Goal: Communication & Community: Participate in discussion

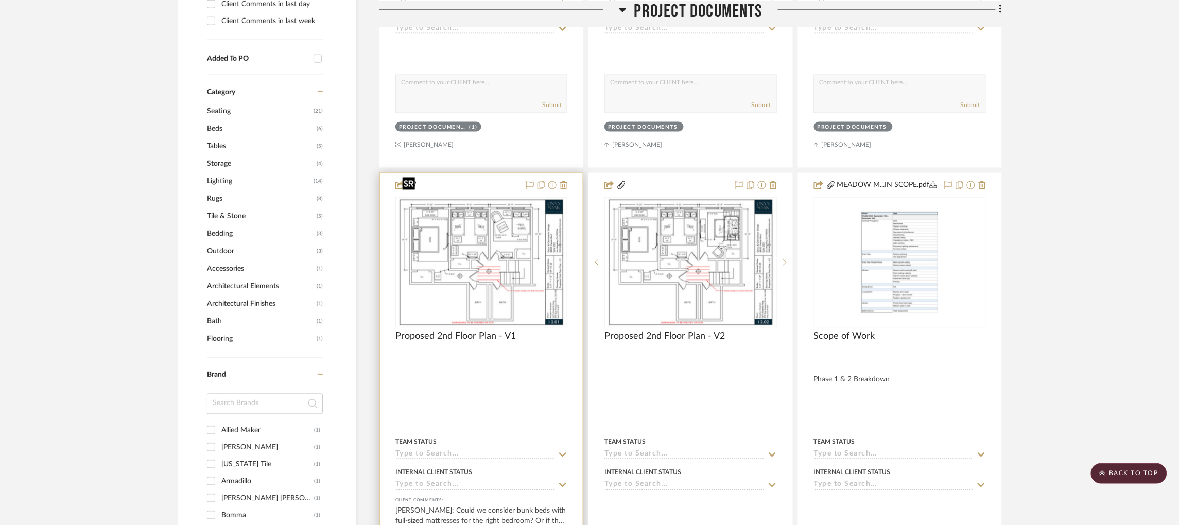
click at [478, 232] on img "0" at bounding box center [481, 262] width 167 height 129
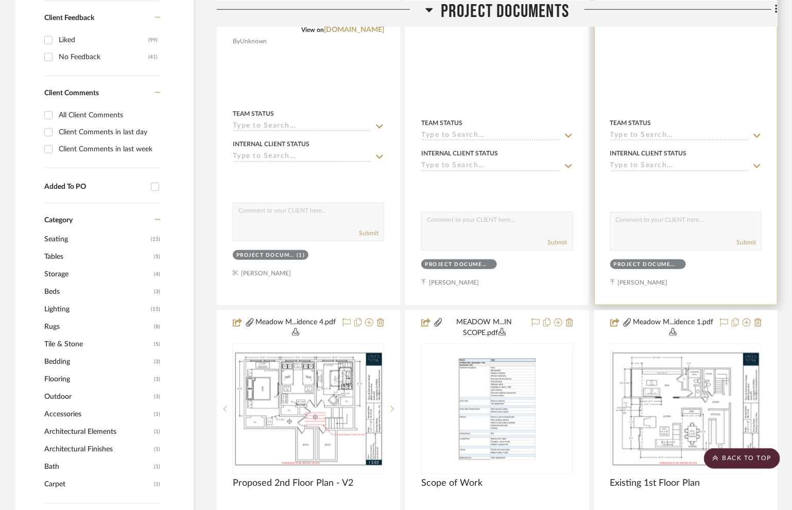
scroll to position [541, 0]
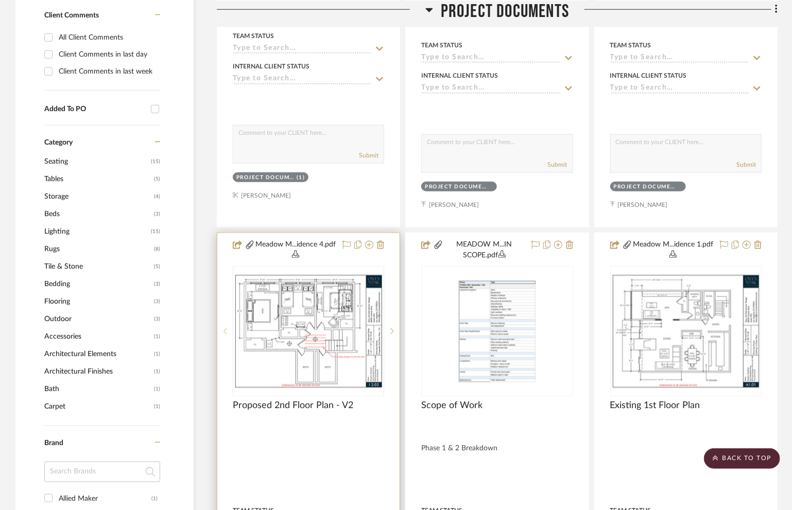
click at [226, 330] on icon at bounding box center [225, 331] width 4 height 7
click at [393, 333] on icon at bounding box center [392, 331] width 4 height 7
click at [316, 335] on img "1" at bounding box center [308, 331] width 149 height 115
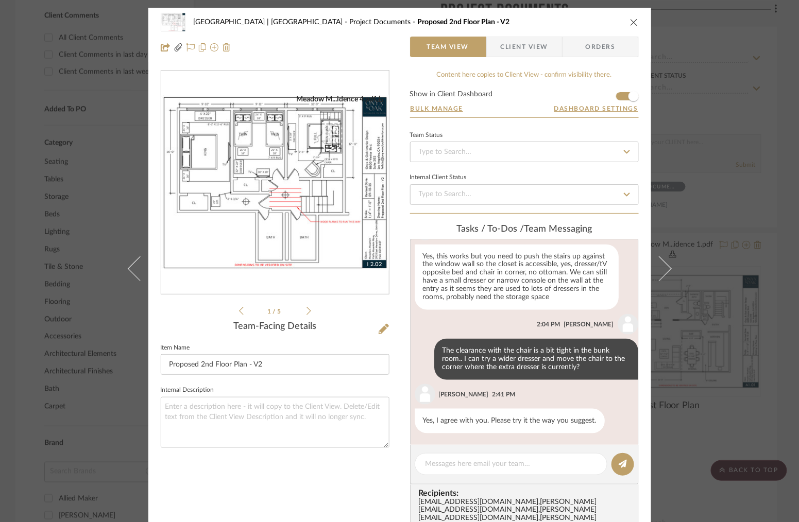
scroll to position [456, 0]
click at [380, 329] on icon at bounding box center [384, 329] width 10 height 10
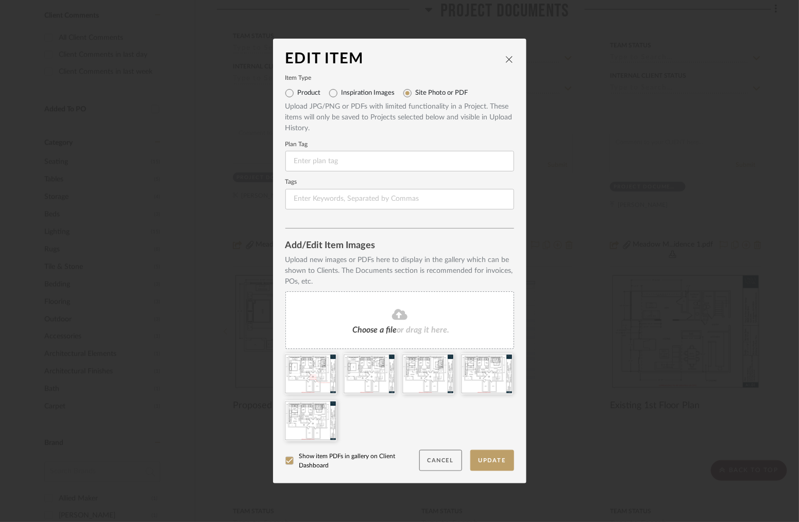
click at [431, 457] on button "Cancel" at bounding box center [440, 460] width 43 height 21
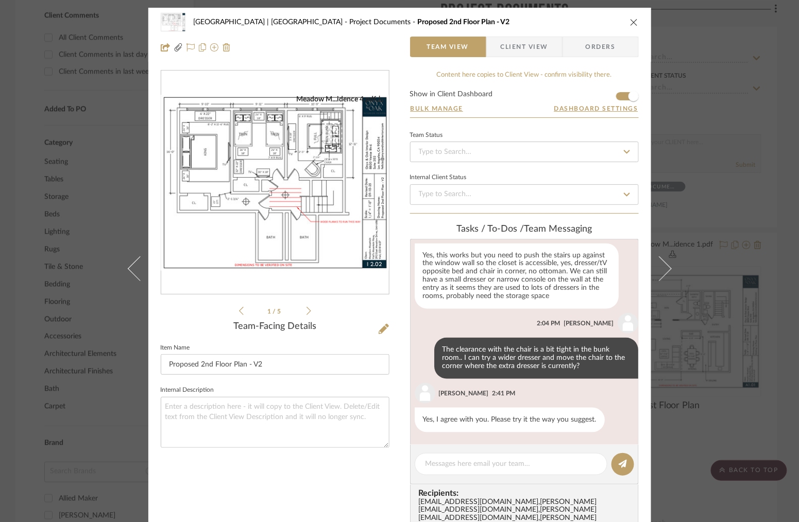
click at [713, 154] on div "Meadow Mountain | Vail Valley Project Documents Proposed 2nd Floor Plan - V2 Te…" at bounding box center [399, 261] width 799 height 522
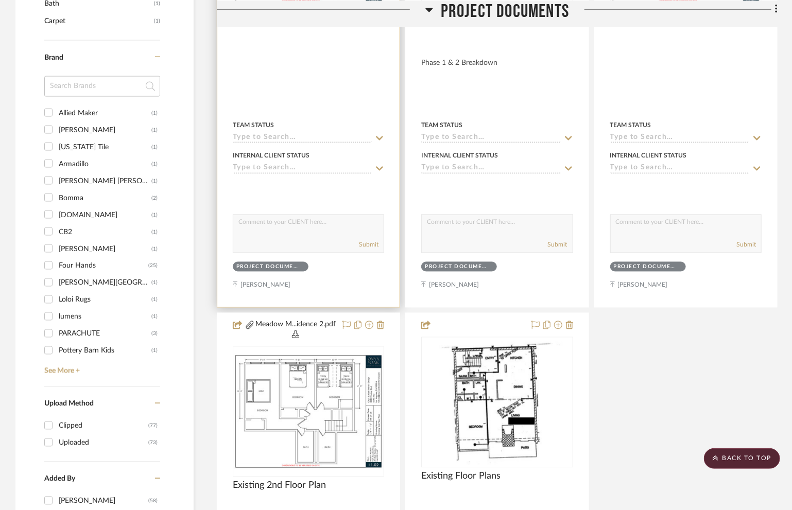
scroll to position [618, 0]
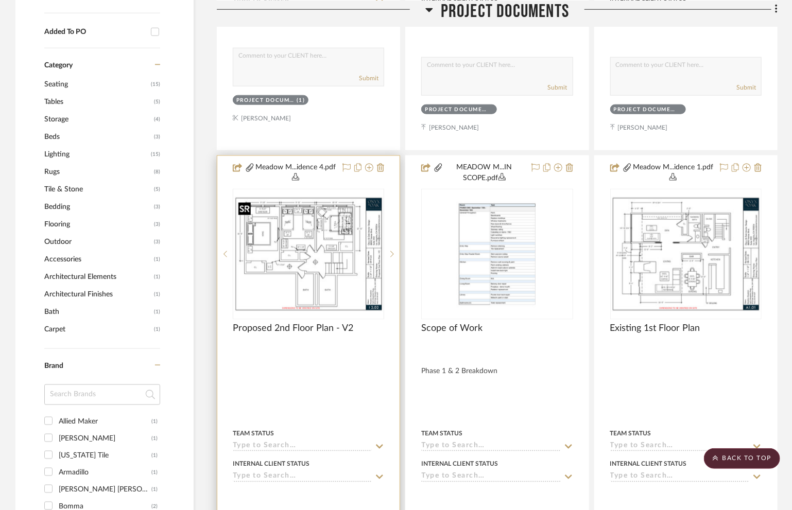
click at [340, 272] on img "1" at bounding box center [308, 254] width 149 height 115
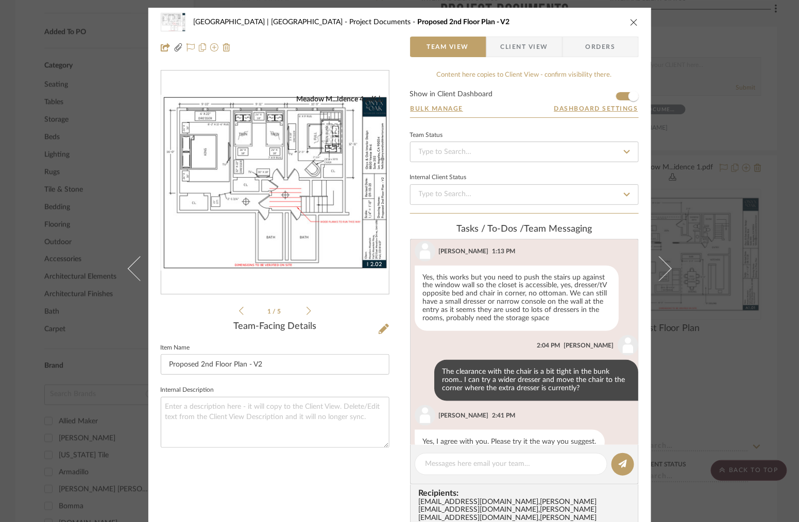
scroll to position [456, 0]
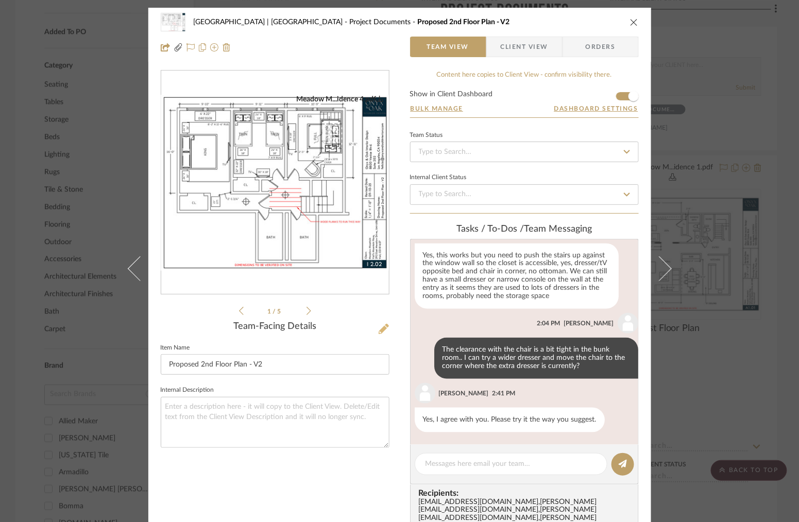
click at [379, 329] on icon at bounding box center [384, 329] width 10 height 10
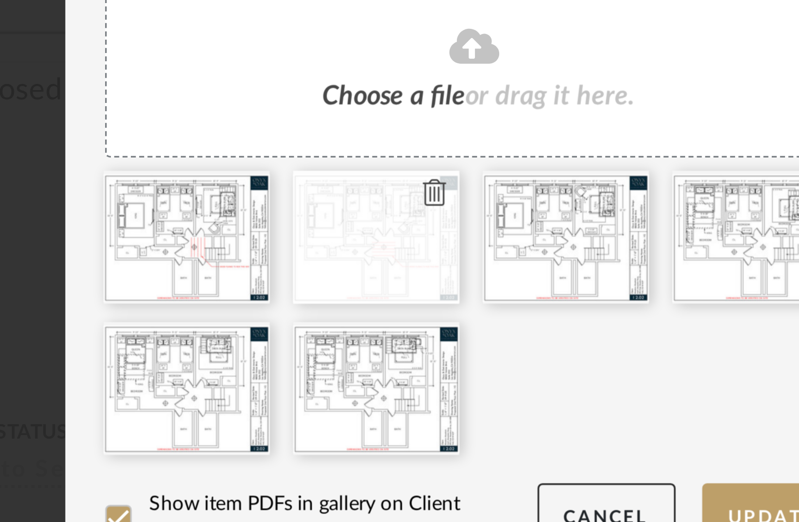
click at [384, 358] on icon at bounding box center [387, 360] width 7 height 8
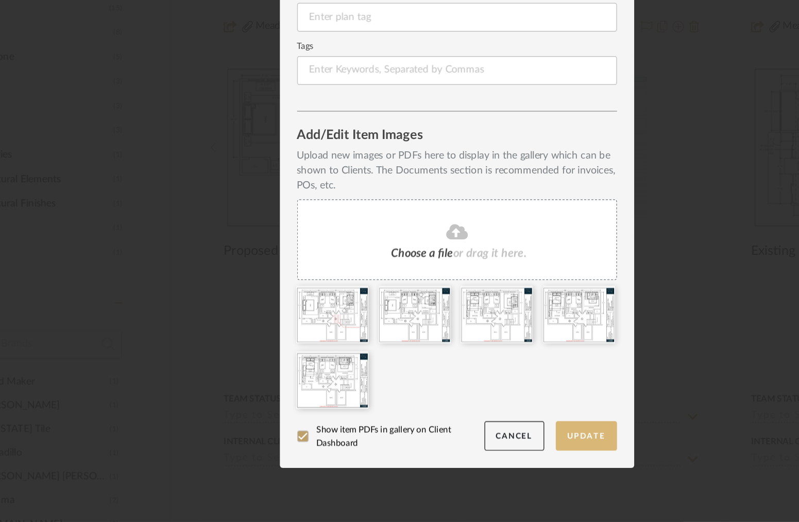
click at [482, 457] on button "Update" at bounding box center [492, 460] width 44 height 21
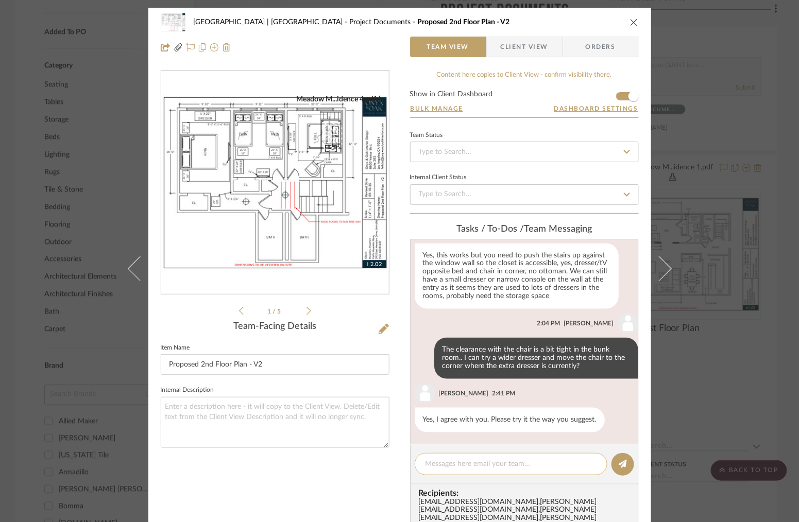
click at [501, 460] on textarea at bounding box center [510, 464] width 171 height 11
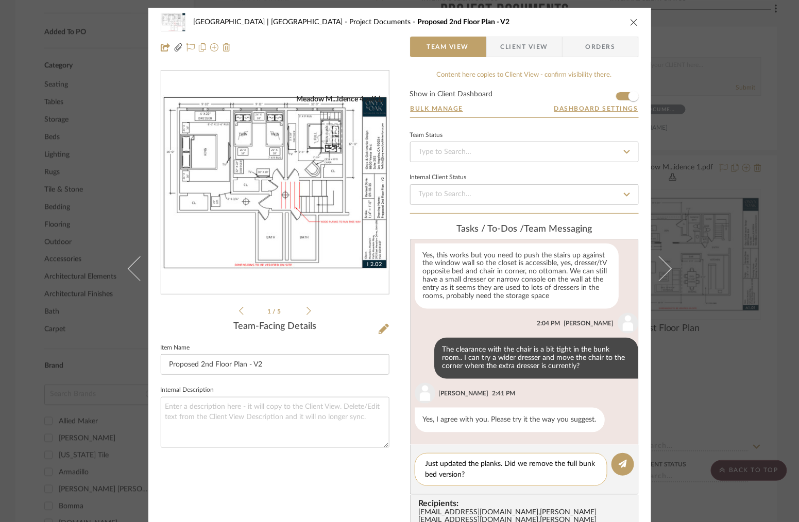
click at [436, 474] on textarea "Just updated the planks. Did we remove the full bunk bed version?" at bounding box center [510, 470] width 171 height 22
click at [560, 465] on textarea "Just updated the planks. Did we remove the full bunk bed version?" at bounding box center [510, 470] width 171 height 22
click at [468, 473] on textarea "Just updated the planks. Did we remove the full bunk bed version?" at bounding box center [510, 470] width 171 height 22
click at [562, 463] on textarea "Just updated the planks. Did we remove the full bunk bed version?" at bounding box center [510, 470] width 171 height 22
click at [450, 474] on textarea "Just updated the planks. Did we remove the 2 full bunk bed version?" at bounding box center [510, 470] width 171 height 22
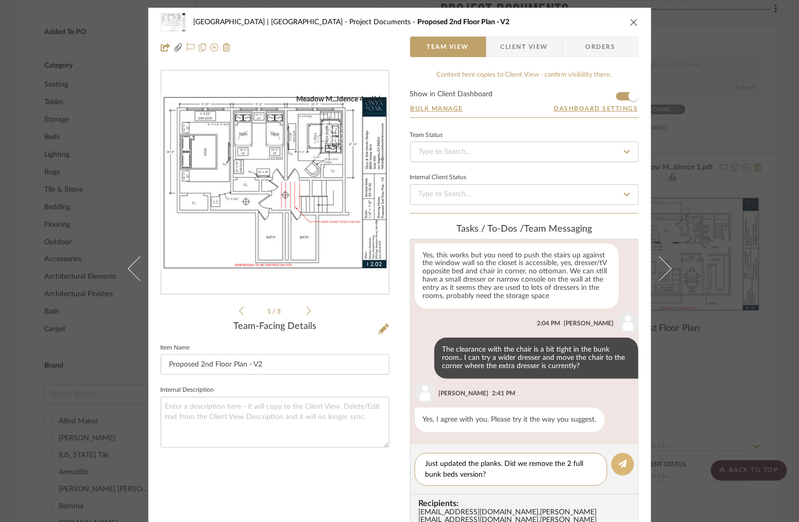
type textarea "Just updated the planks. Did we remove the 2 full bunk beds version?"
click at [611, 463] on button at bounding box center [622, 464] width 23 height 23
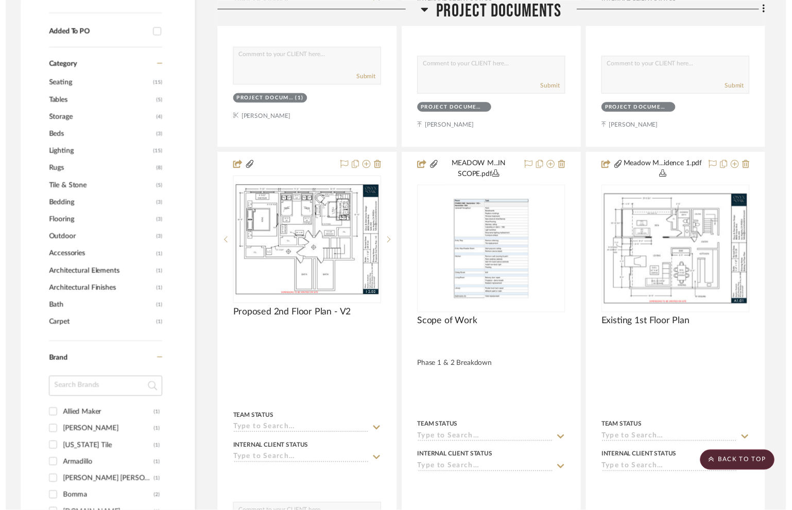
scroll to position [618, 0]
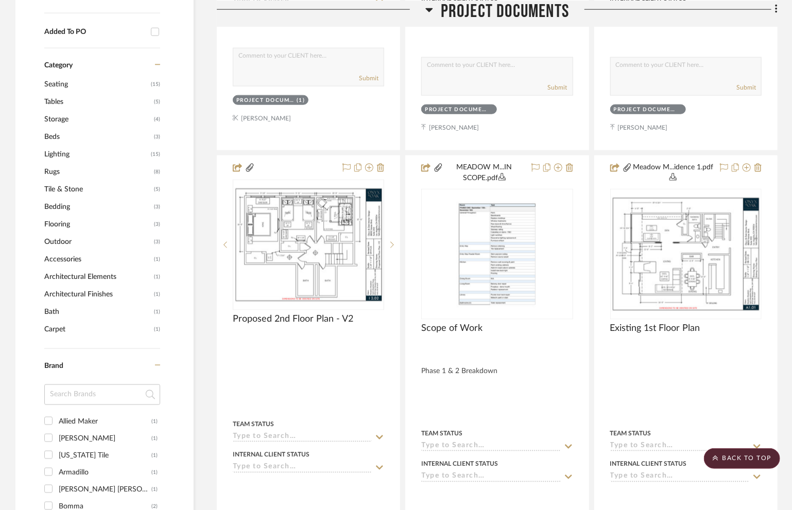
drag, startPoint x: 743, startPoint y: 322, endPoint x: 206, endPoint y: 243, distance: 543.0
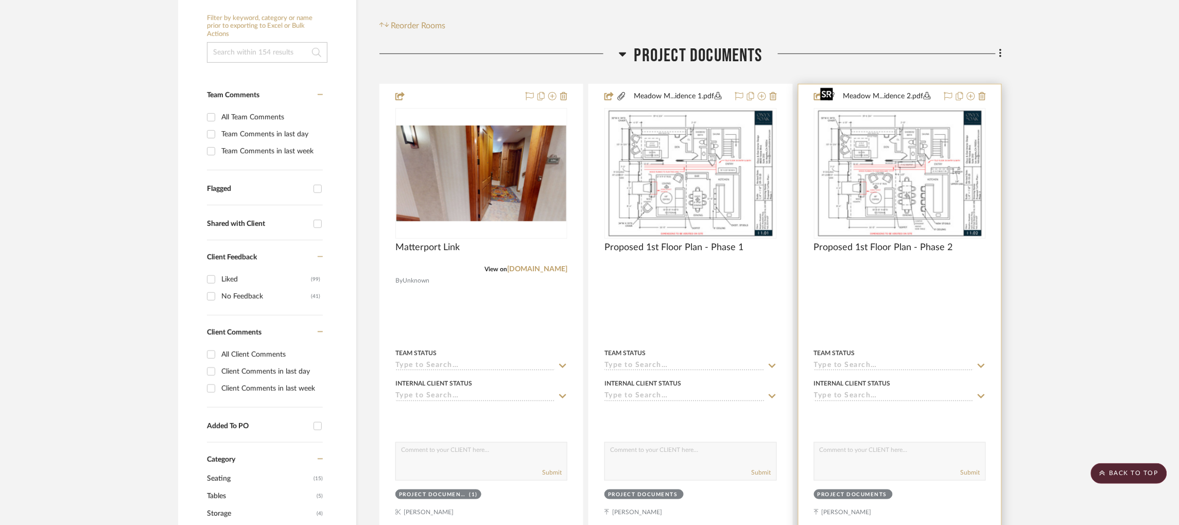
scroll to position [594, 0]
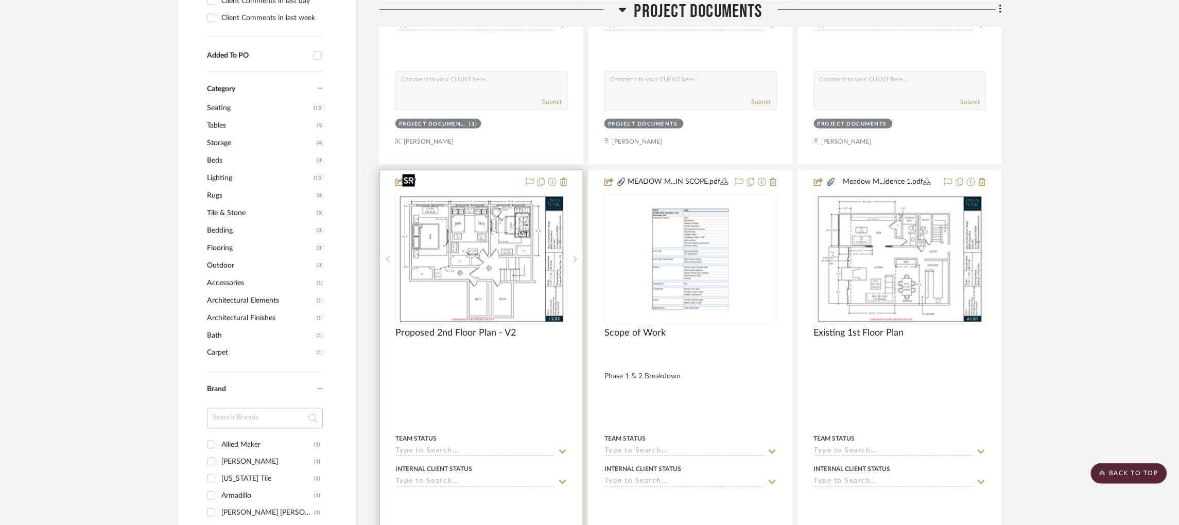
click at [526, 244] on img "1" at bounding box center [481, 259] width 167 height 129
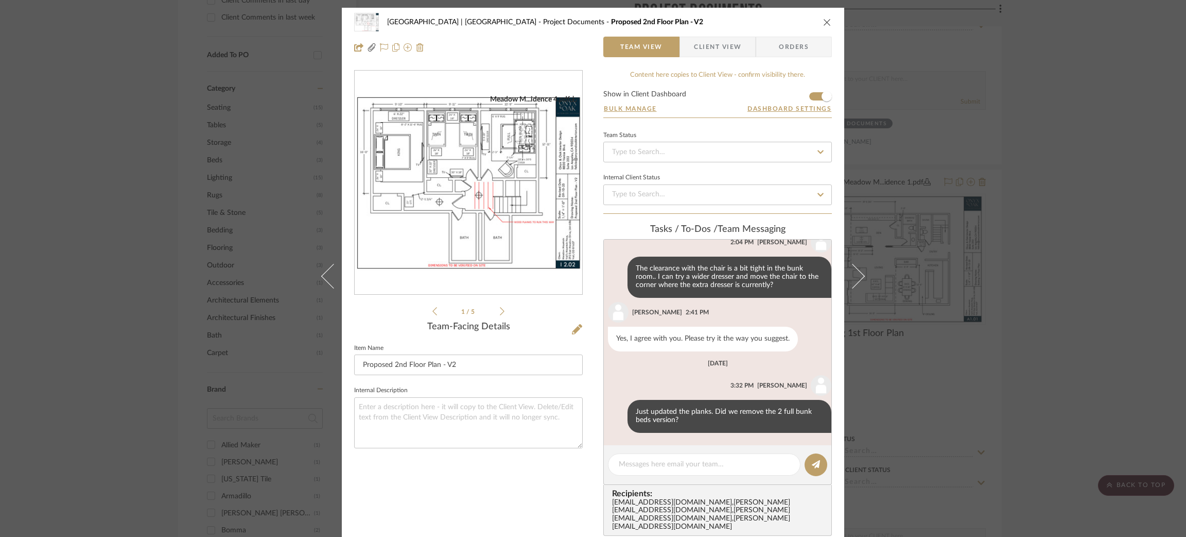
scroll to position [77, 0]
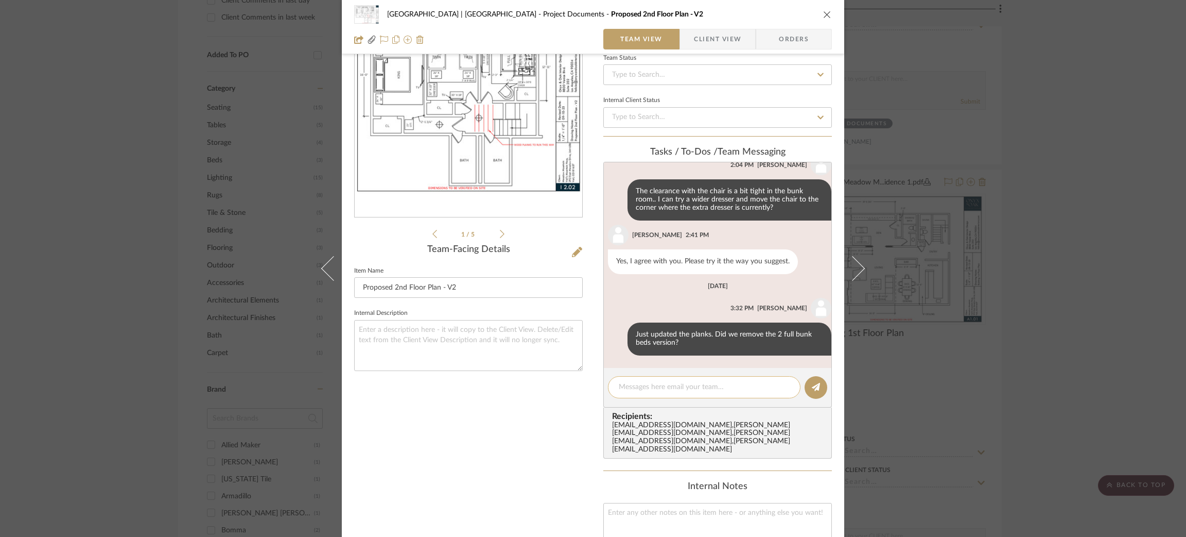
click at [663, 383] on textarea at bounding box center [704, 387] width 171 height 11
drag, startPoint x: 764, startPoint y: 386, endPoint x: 597, endPoint y: 386, distance: 166.9
click at [597, 386] on div "Meadow Mountain | Vail Valley Project Documents Proposed 2nd Floor Plan - V2 Te…" at bounding box center [593, 350] width 503 height 841
click at [713, 389] on textarea "Sorry, just now seeing [PERSON_NAME]'s comment." at bounding box center [704, 387] width 171 height 11
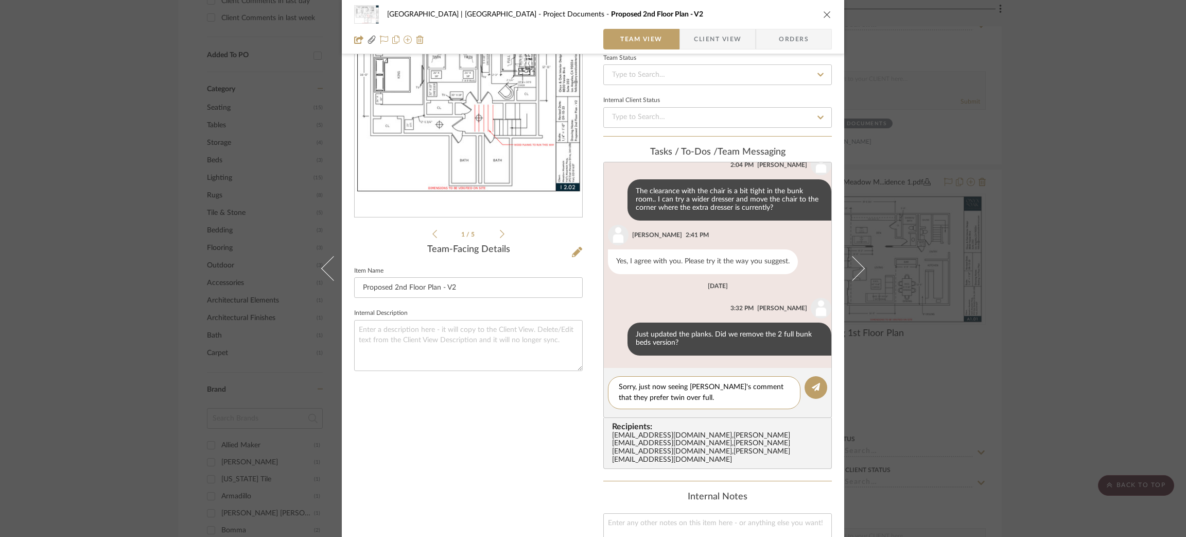
drag, startPoint x: 727, startPoint y: 398, endPoint x: 591, endPoint y: 365, distance: 139.9
click at [591, 365] on div "Meadow Mountain | Vail Valley Project Documents Proposed 2nd Floor Plan - V2 Te…" at bounding box center [593, 356] width 503 height 852
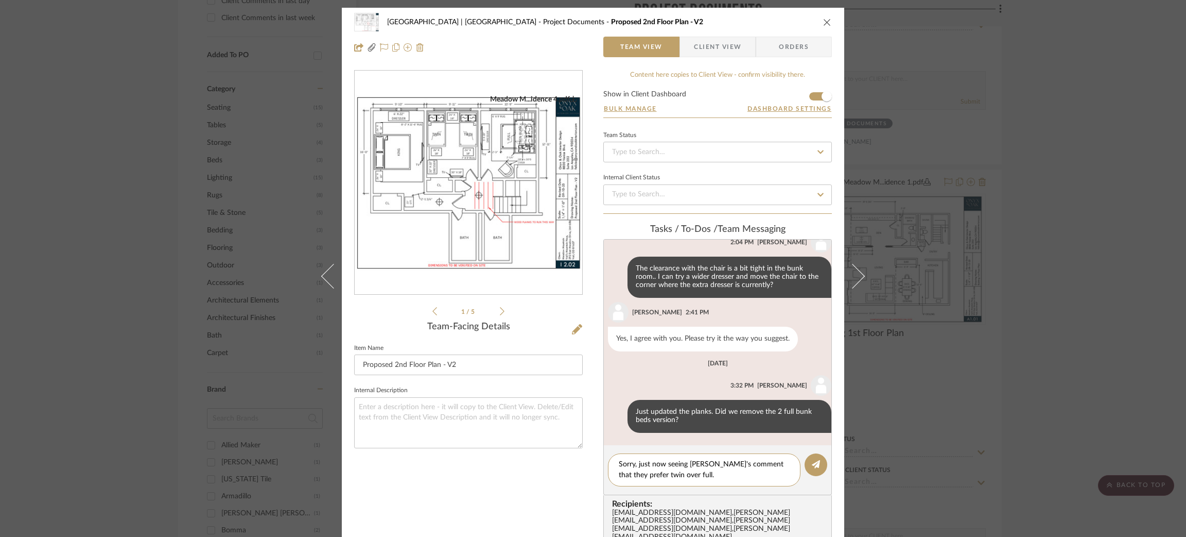
type textarea "Sorry, just now seeing [PERSON_NAME]'s comment that they prefer twin over full."
click at [500, 311] on icon at bounding box center [502, 310] width 5 height 9
click at [433, 308] on icon at bounding box center [435, 310] width 5 height 9
click at [500, 307] on icon at bounding box center [502, 310] width 5 height 9
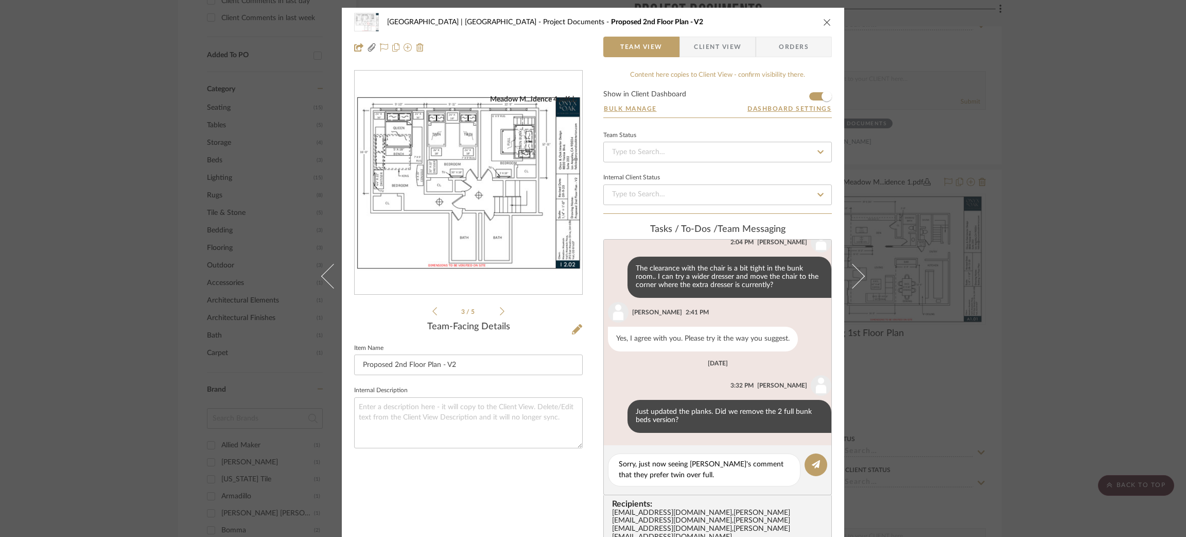
click at [500, 307] on icon at bounding box center [502, 310] width 5 height 9
click at [502, 310] on div "Meadow M...idence 4.pdf Meadow M...idence 4.pdf Meadow M...idence 4.pdf Meadow …" at bounding box center [468, 193] width 229 height 247
click at [500, 308] on icon at bounding box center [502, 311] width 5 height 8
click at [437, 309] on li "5 / 5" at bounding box center [468, 311] width 63 height 12
click at [433, 311] on icon at bounding box center [435, 311] width 5 height 8
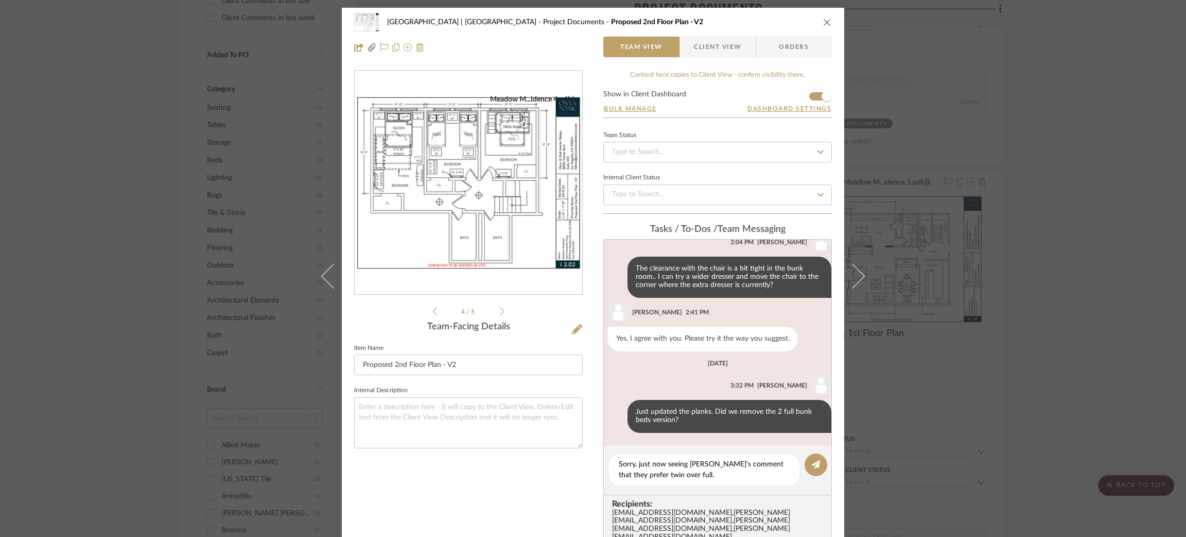
click at [433, 311] on icon at bounding box center [435, 311] width 5 height 8
click at [433, 309] on icon at bounding box center [435, 311] width 5 height 8
click at [500, 308] on icon at bounding box center [502, 310] width 5 height 9
click at [502, 308] on div "Meadow M...idence 4.pdf Meadow M...idence 4.pdf Meadow M...idence 4.pdf Meadow …" at bounding box center [468, 193] width 229 height 247
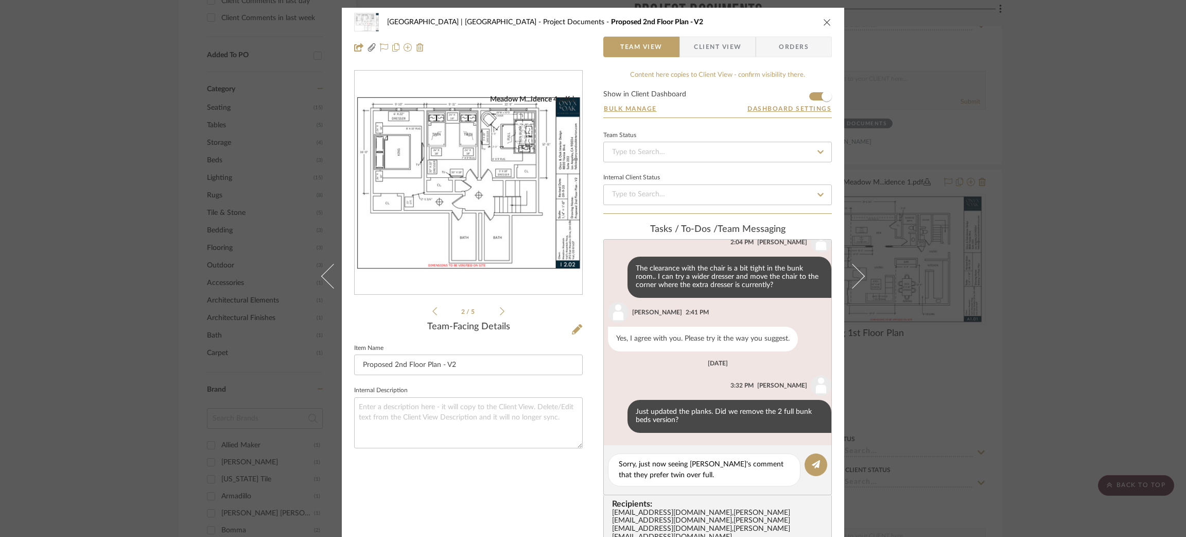
click at [500, 309] on icon at bounding box center [502, 310] width 5 height 9
click at [572, 327] on icon at bounding box center [577, 329] width 10 height 10
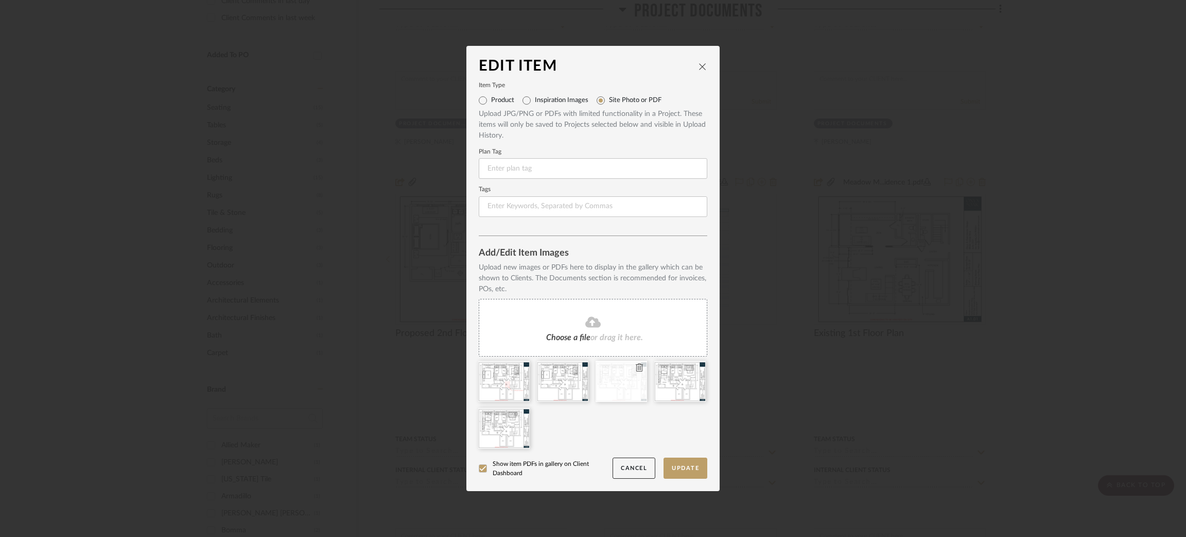
click at [636, 367] on icon at bounding box center [639, 367] width 7 height 8
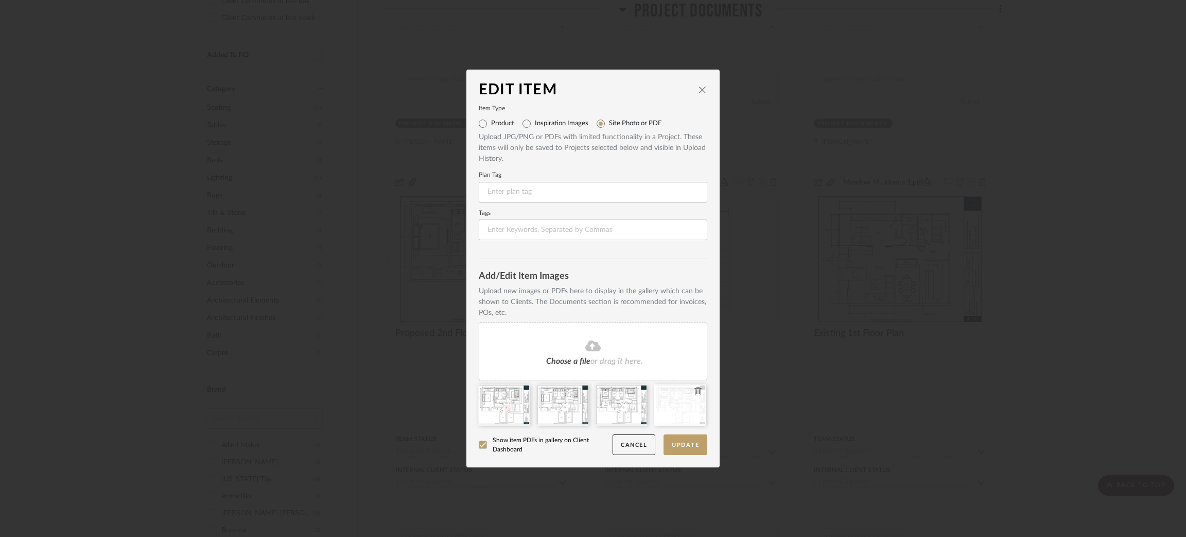
click at [695, 389] on icon at bounding box center [698, 391] width 7 height 8
click at [669, 446] on button "Update" at bounding box center [686, 444] width 44 height 21
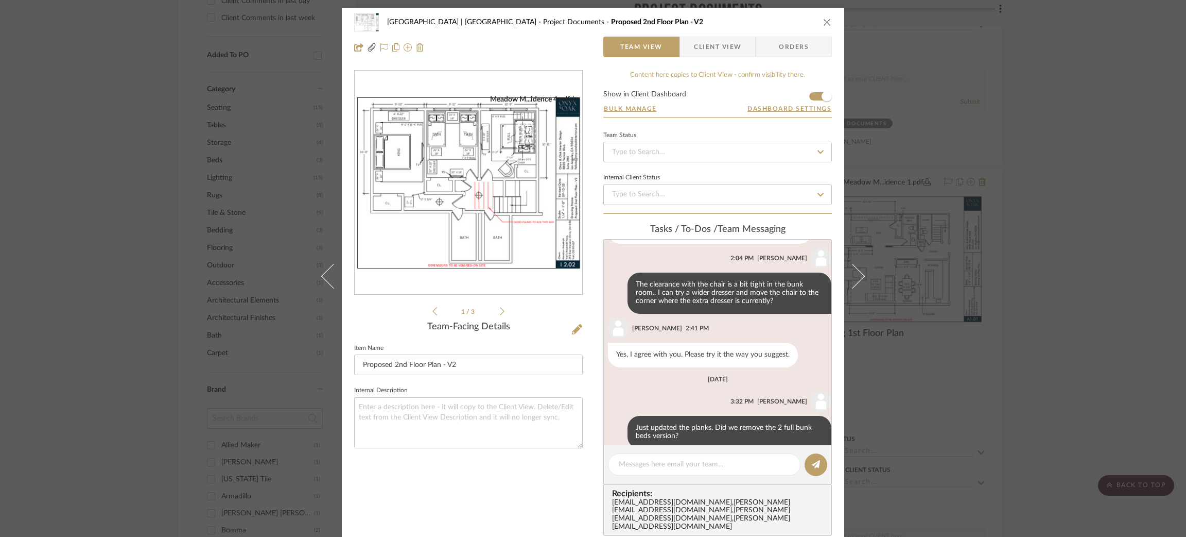
scroll to position [538, 0]
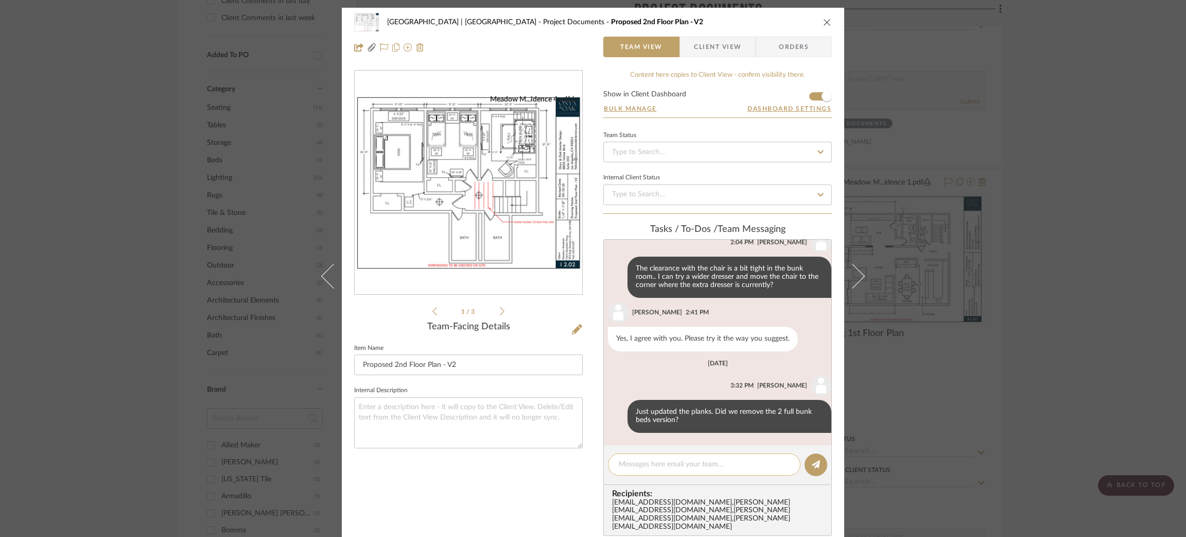
click at [640, 460] on textarea at bounding box center [704, 464] width 171 height 11
paste textarea "Sorry, just now seeing [PERSON_NAME]'s comment that they prefer twin over full."
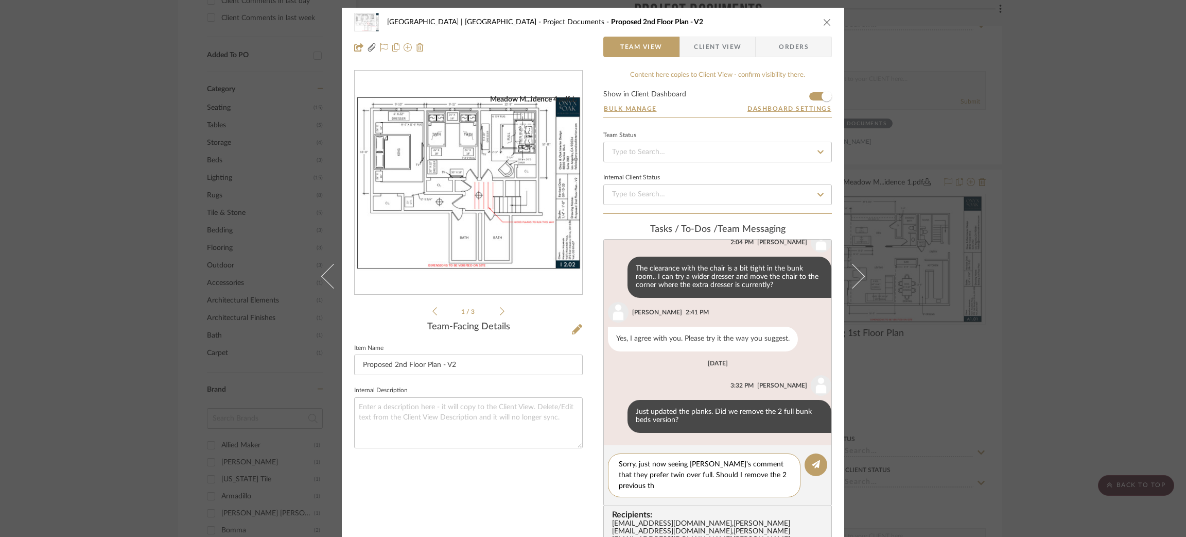
scroll to position [0, 0]
click at [614, 484] on div "Sorry, just now seeing [PERSON_NAME]'s comment that they prefer twin over full.…" at bounding box center [704, 475] width 193 height 44
click at [619, 484] on textarea "Sorry, just now seeing [PERSON_NAME]'s comment that they prefer twin over full.…" at bounding box center [704, 475] width 171 height 32
type textarea "Sorry, just now seeing [PERSON_NAME]'s comment that they prefer twin over full.…"
click at [713, 456] on button at bounding box center [816, 464] width 23 height 23
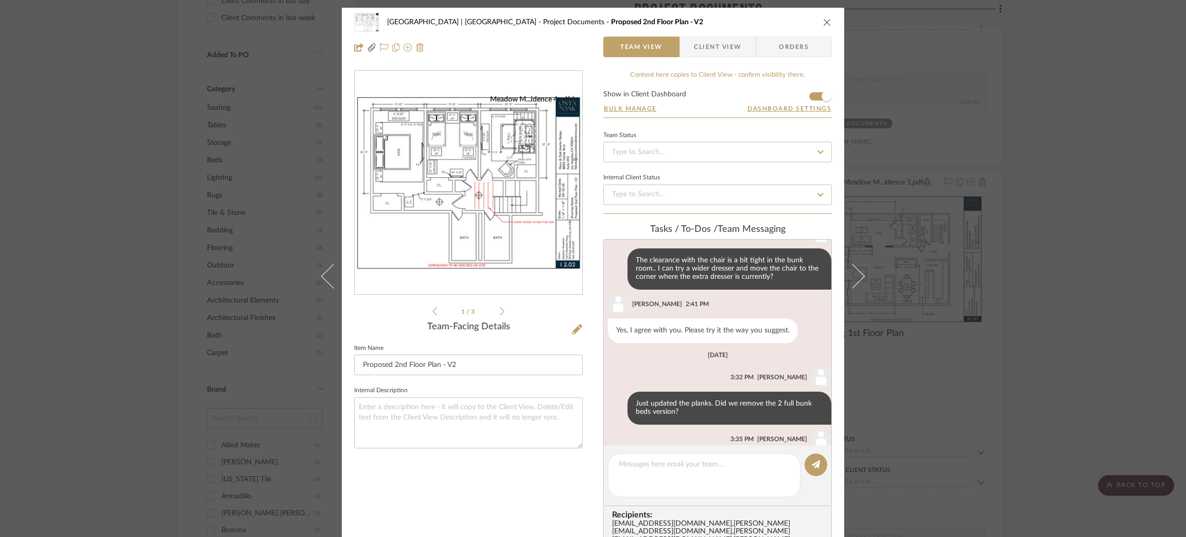
scroll to position [607, 0]
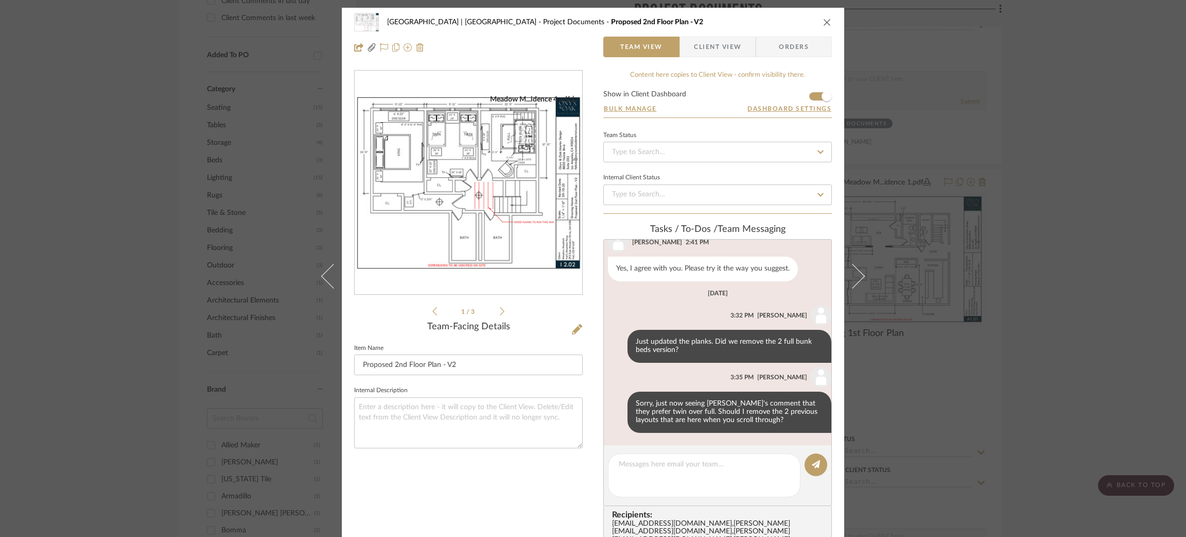
click at [135, 92] on div "Meadow Mountain | Vail Valley Project Documents Proposed 2nd Floor Plan - V2 Te…" at bounding box center [593, 268] width 1186 height 537
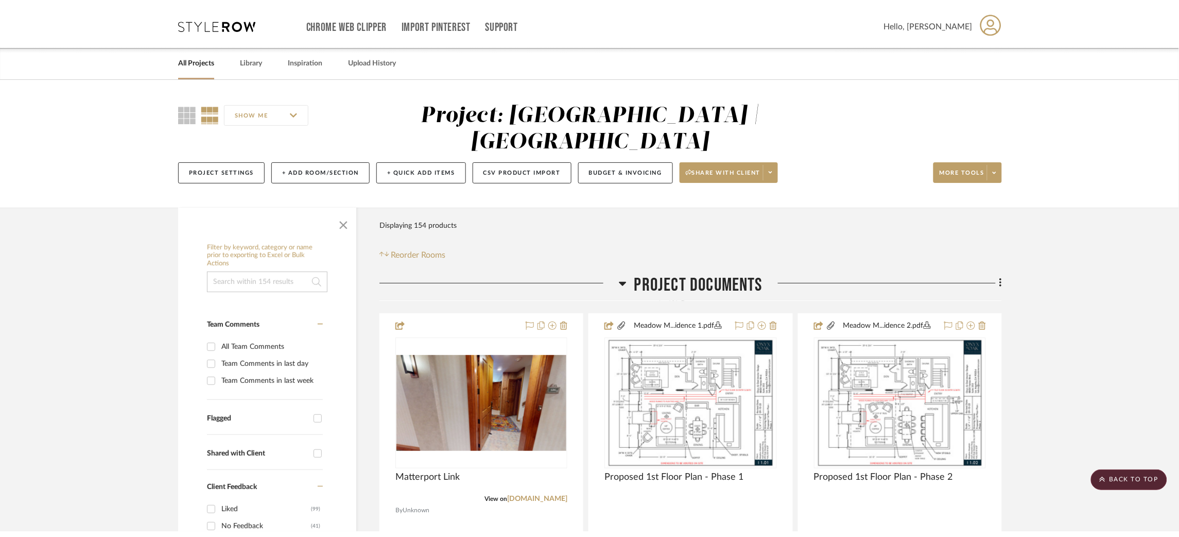
scroll to position [1, 0]
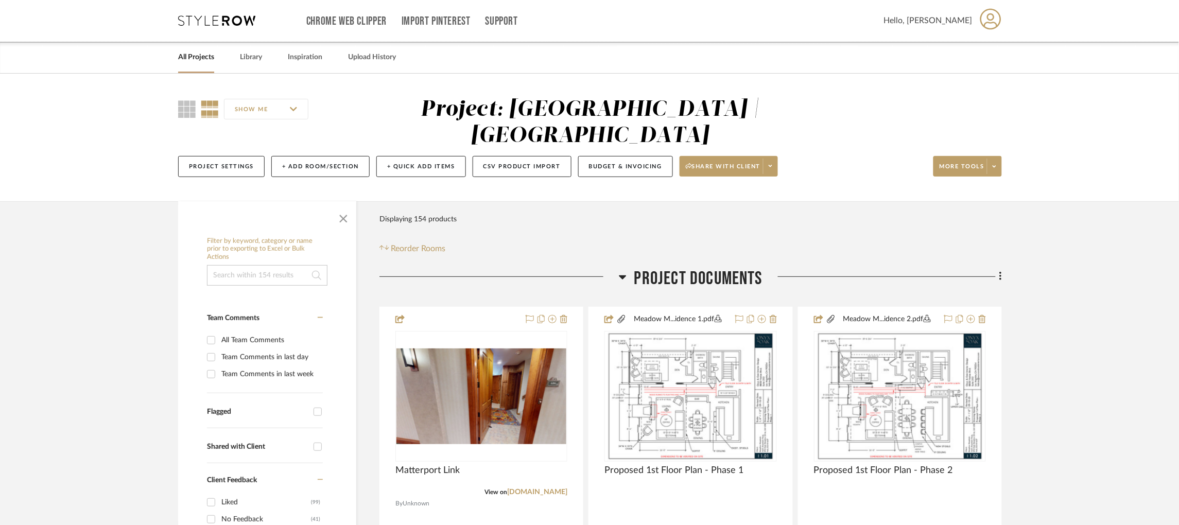
click at [223, 23] on icon at bounding box center [216, 20] width 77 height 10
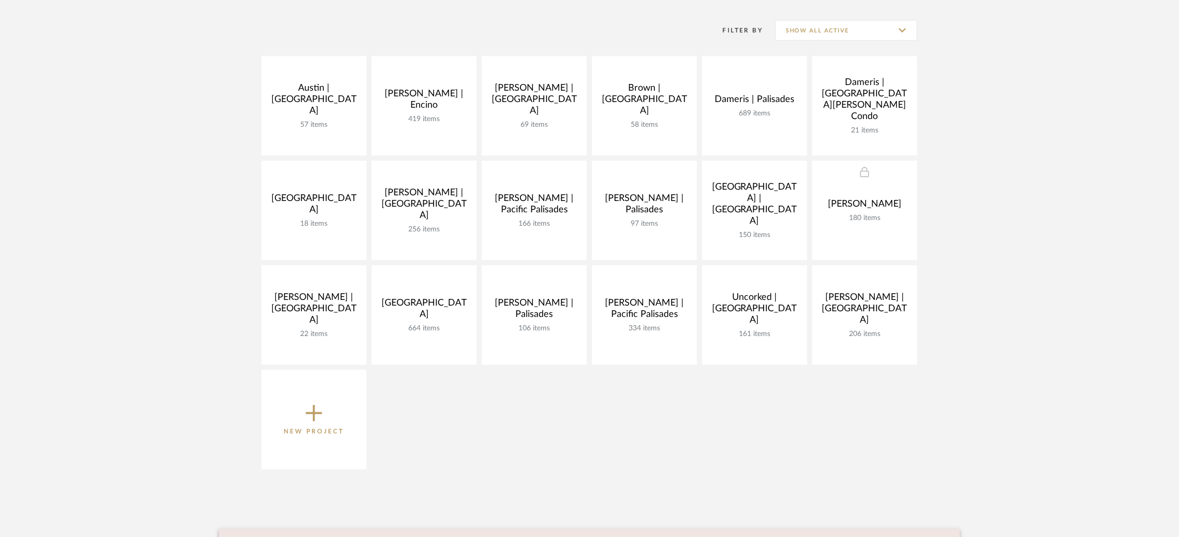
scroll to position [200, 0]
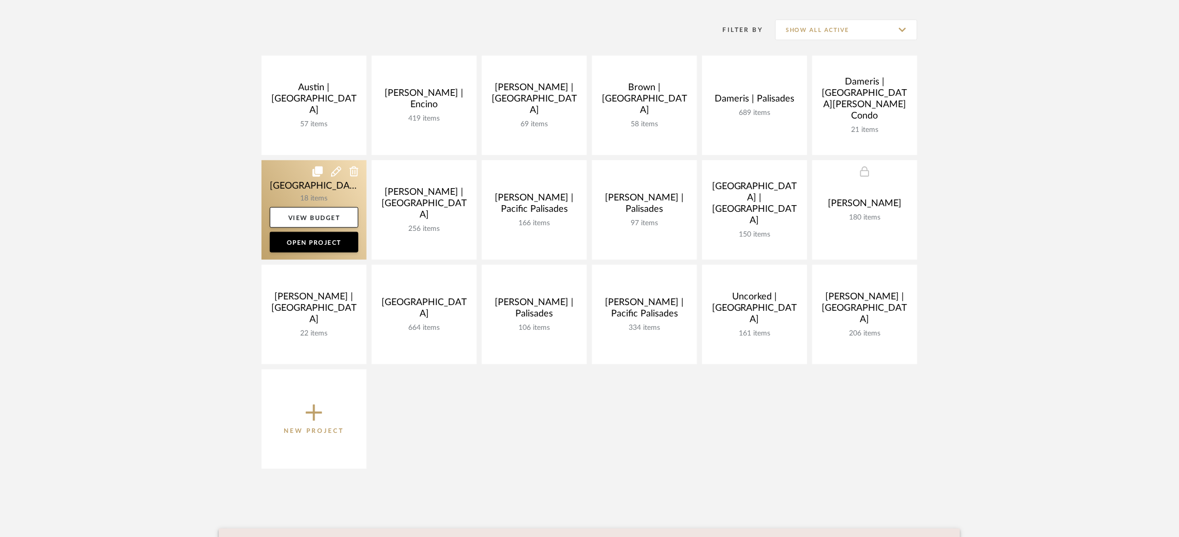
click at [286, 171] on link at bounding box center [314, 209] width 105 height 99
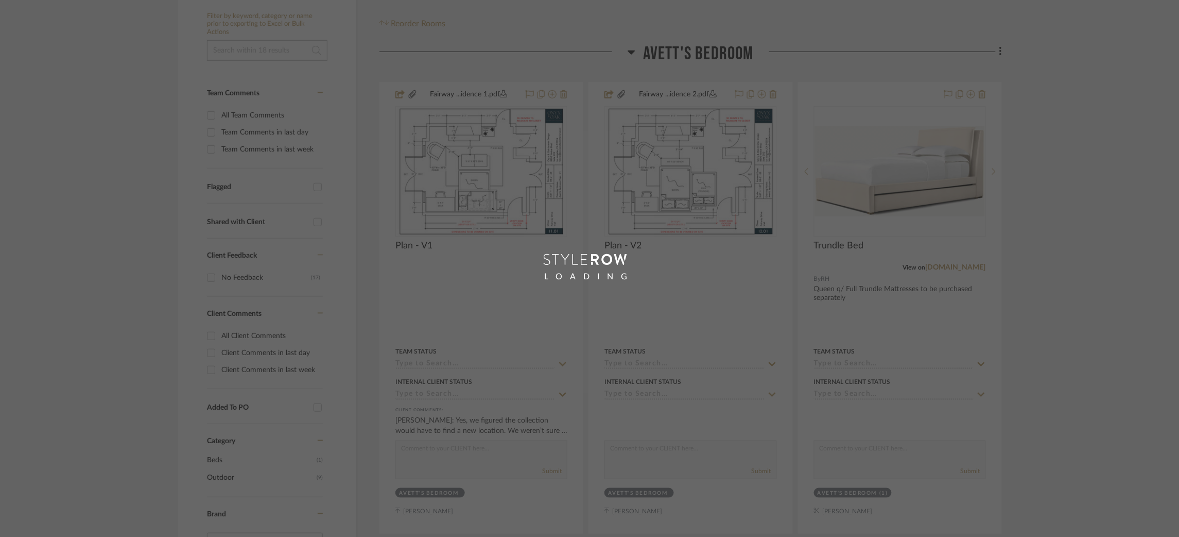
scroll to position [262, 0]
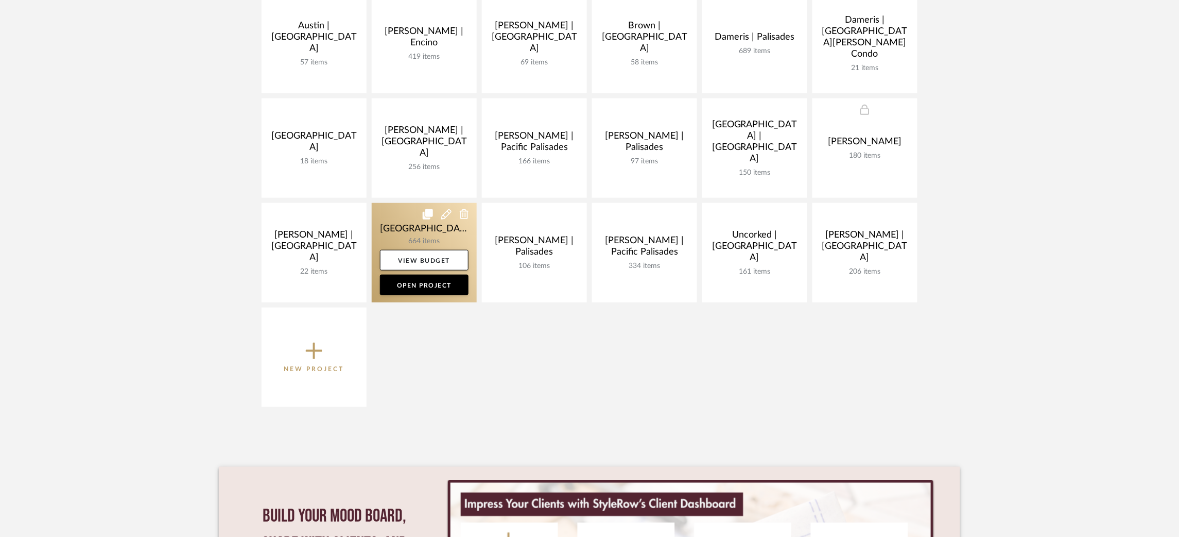
click at [400, 217] on link at bounding box center [424, 252] width 105 height 99
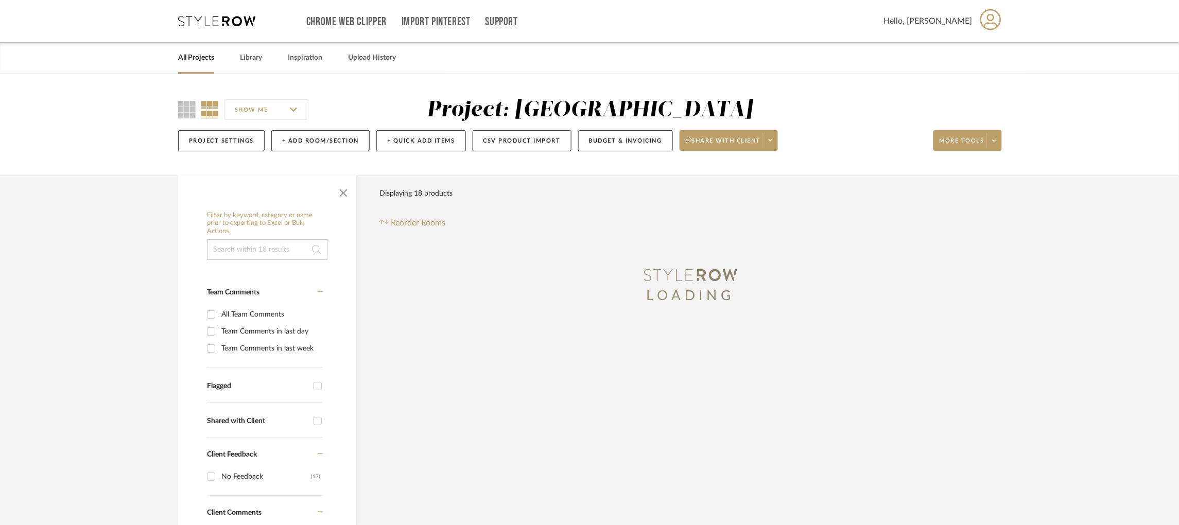
click at [259, 250] on input at bounding box center [267, 249] width 121 height 21
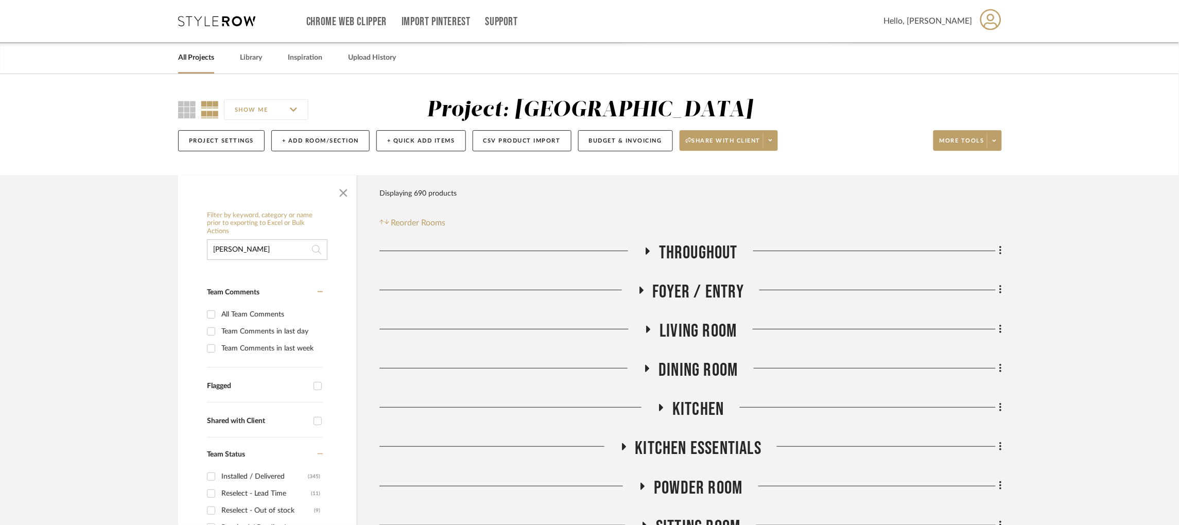
type input "[PERSON_NAME]"
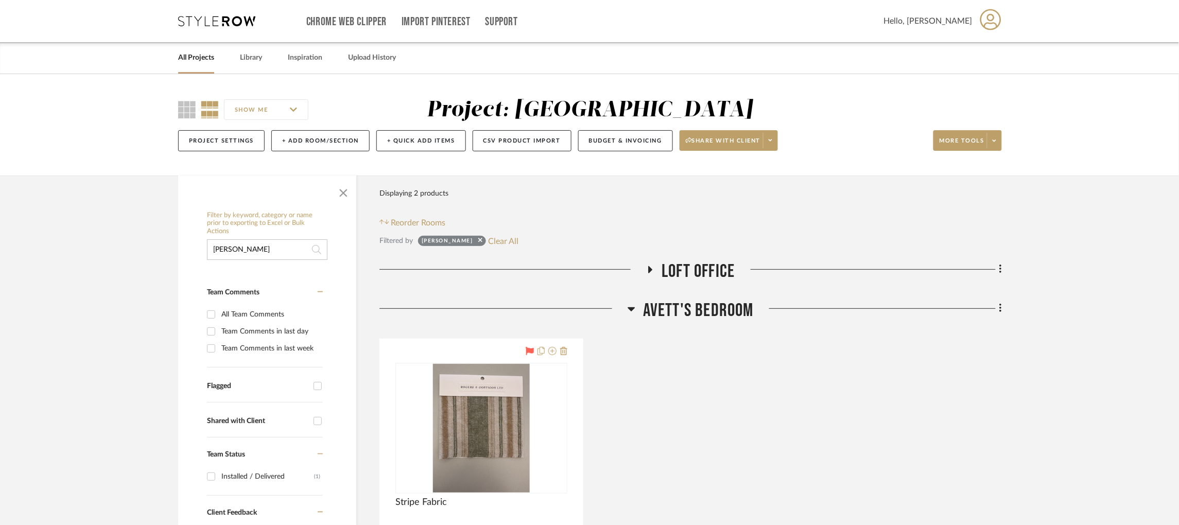
scroll to position [120, 0]
